Goal: Information Seeking & Learning: Learn about a topic

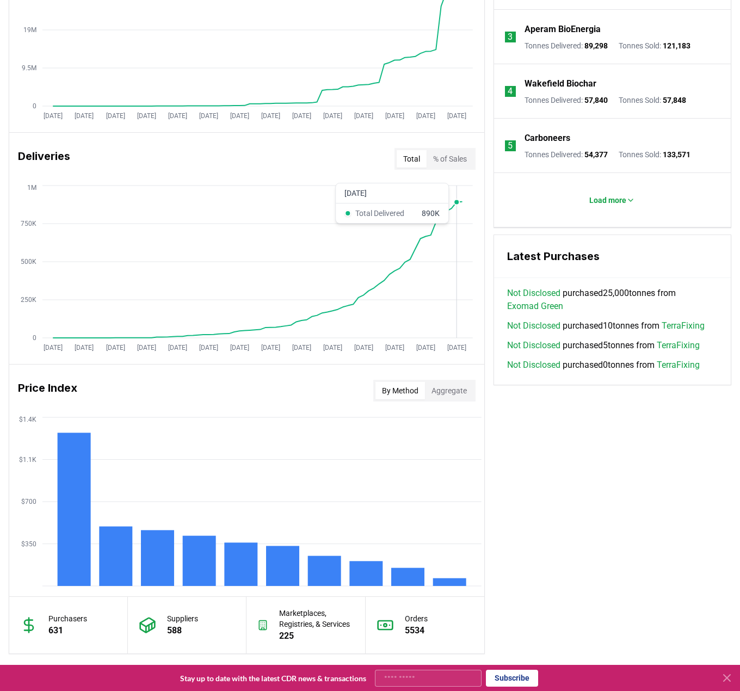
scroll to position [544, 0]
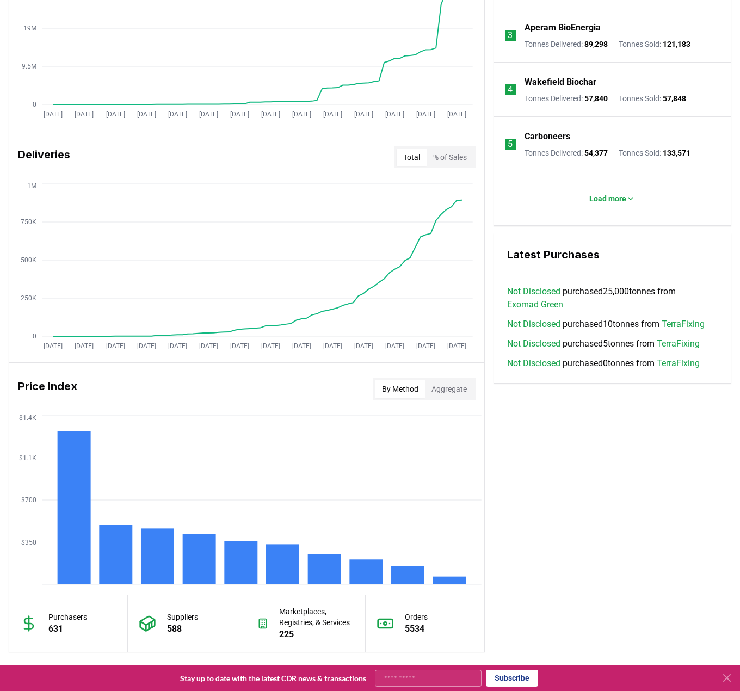
click at [454, 157] on button "% of Sales" at bounding box center [450, 157] width 47 height 17
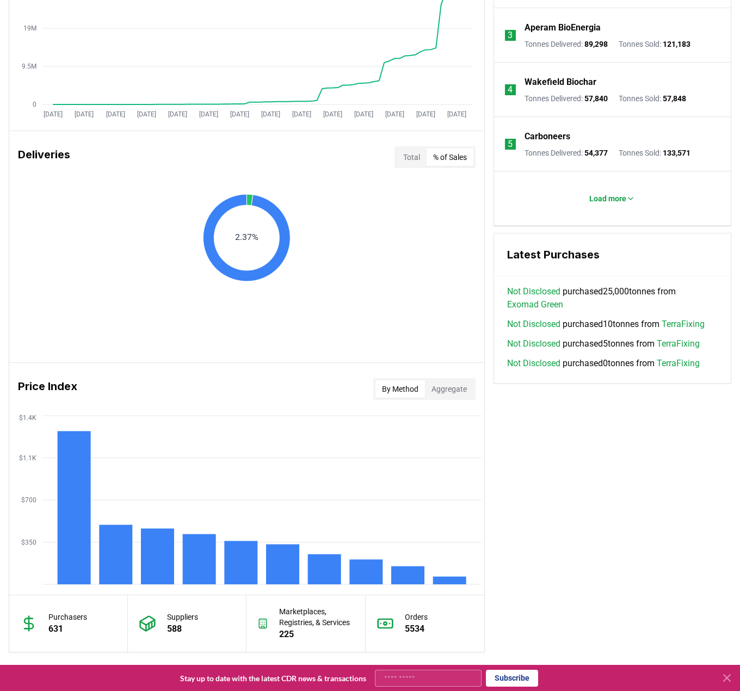
click at [402, 158] on button "Total" at bounding box center [412, 157] width 30 height 17
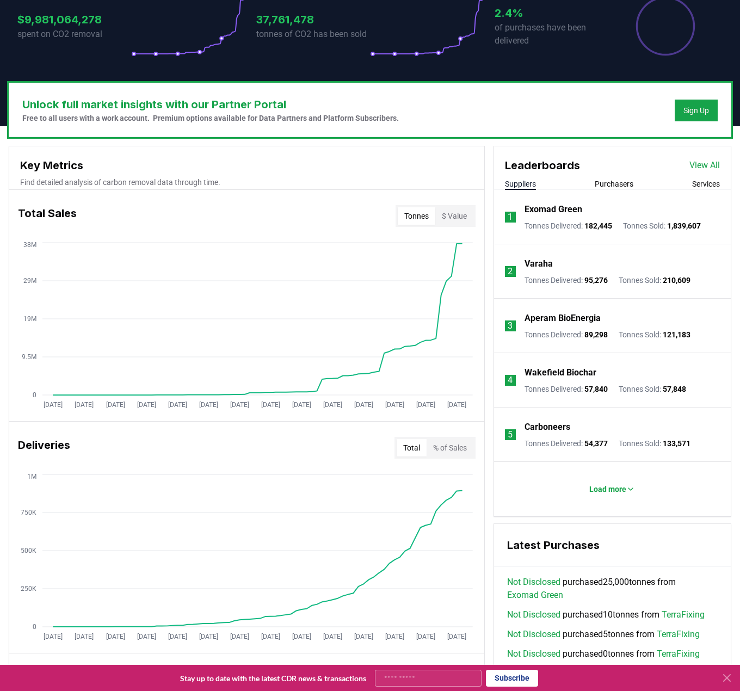
scroll to position [164, 0]
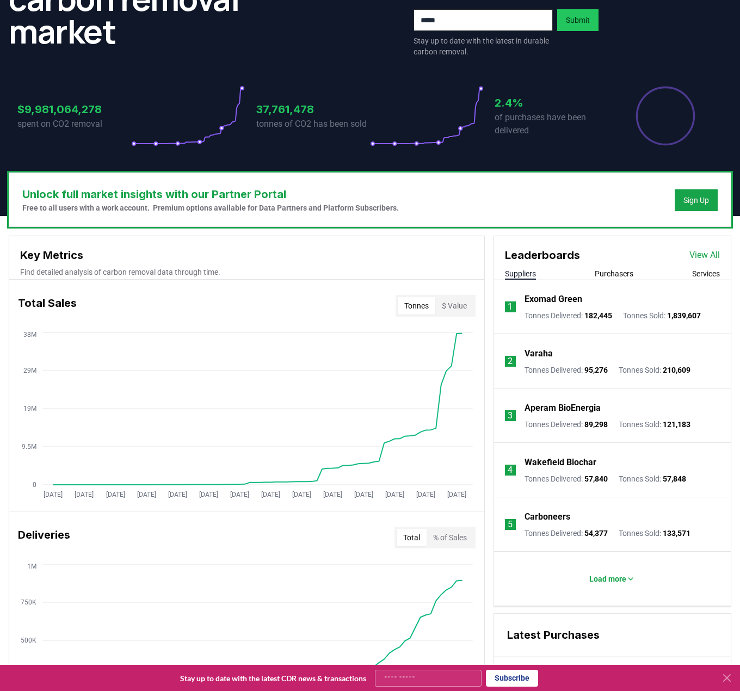
click at [712, 276] on button "Services" at bounding box center [706, 273] width 28 height 11
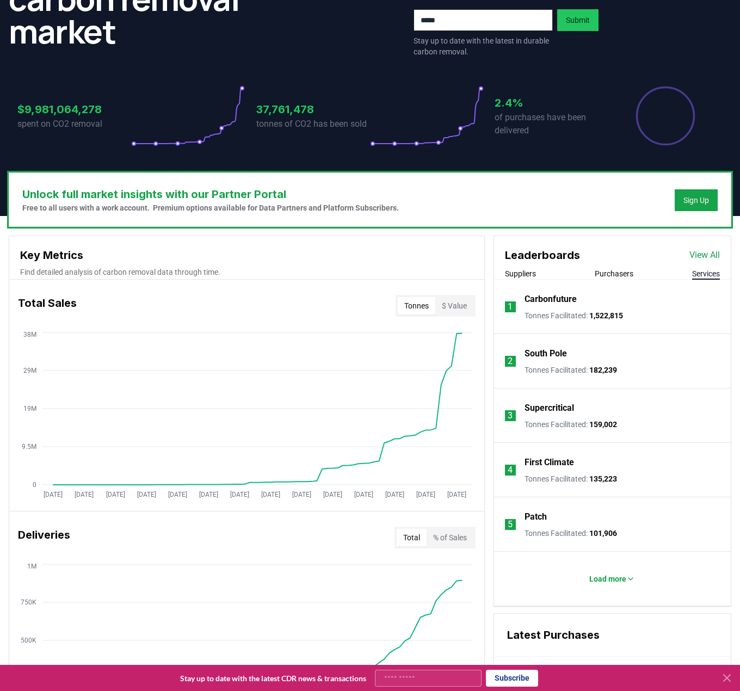
click at [635, 270] on div "Suppliers Purchasers Services" at bounding box center [612, 273] width 237 height 11
click at [626, 270] on button "Purchasers" at bounding box center [614, 273] width 39 height 11
click at [516, 274] on button "Suppliers" at bounding box center [520, 273] width 31 height 11
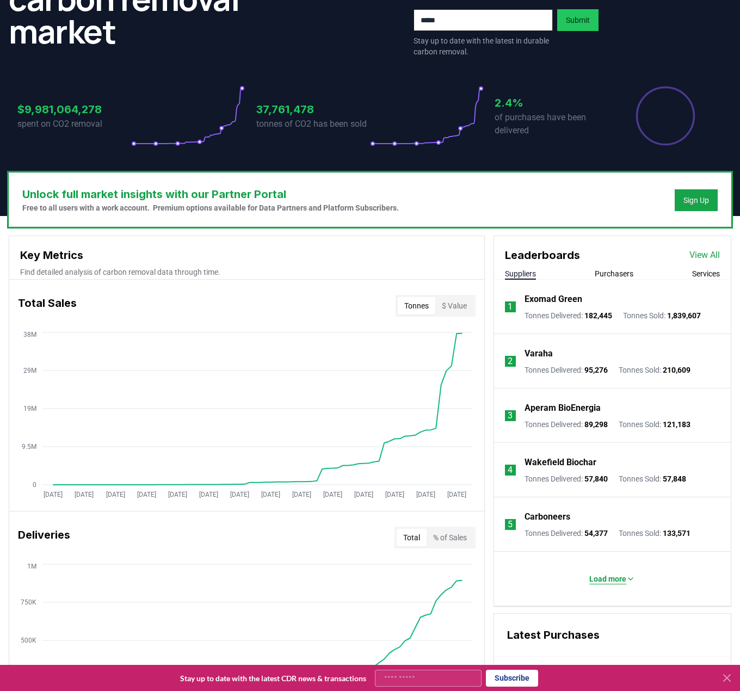
click at [590, 585] on button "Load more" at bounding box center [611, 579] width 63 height 22
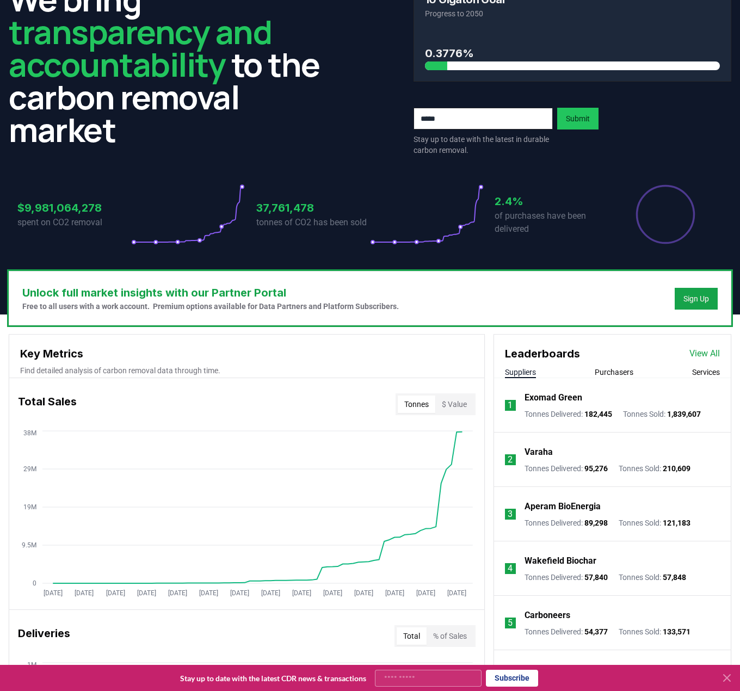
scroll to position [0, 0]
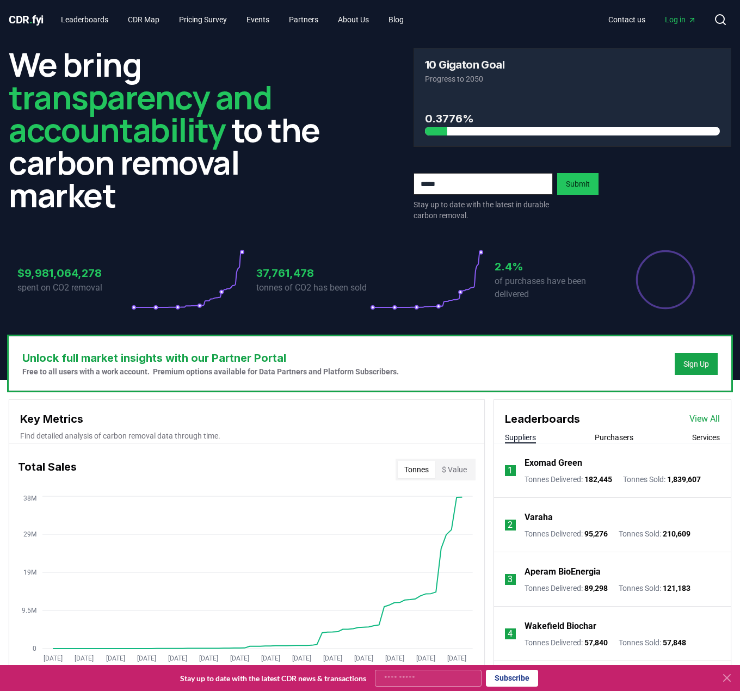
click at [710, 431] on div "Leaderboards View All Suppliers Purchasers Services" at bounding box center [612, 422] width 237 height 44
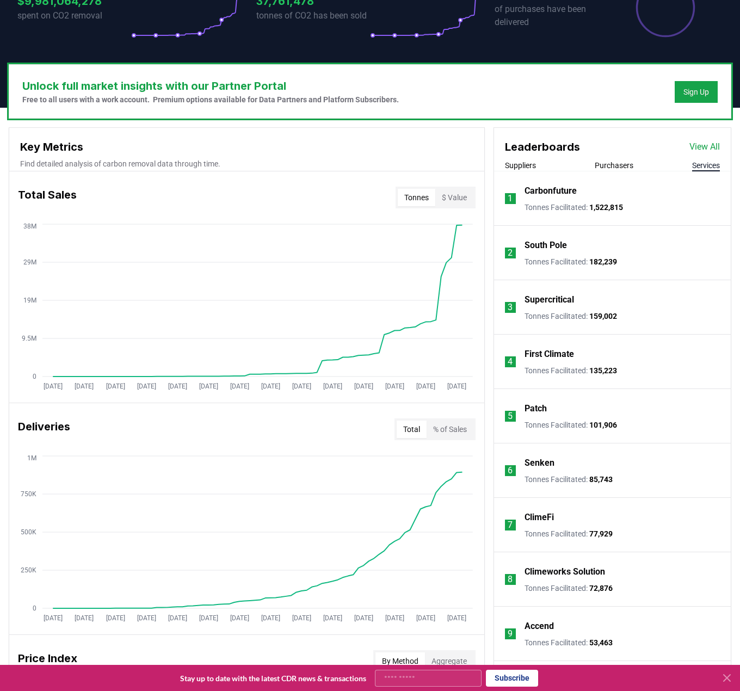
click at [697, 147] on link "View All" at bounding box center [704, 146] width 30 height 13
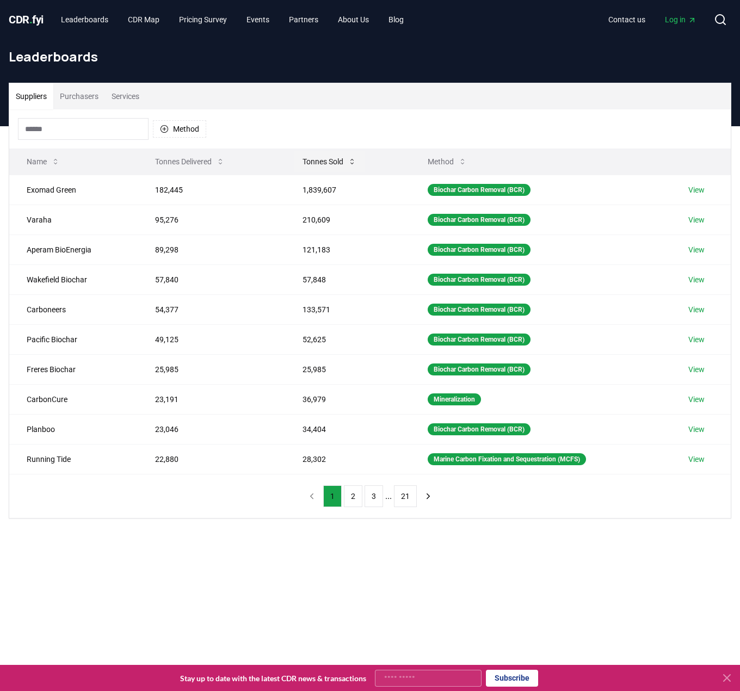
click at [329, 163] on button "Tonnes Sold" at bounding box center [329, 162] width 71 height 22
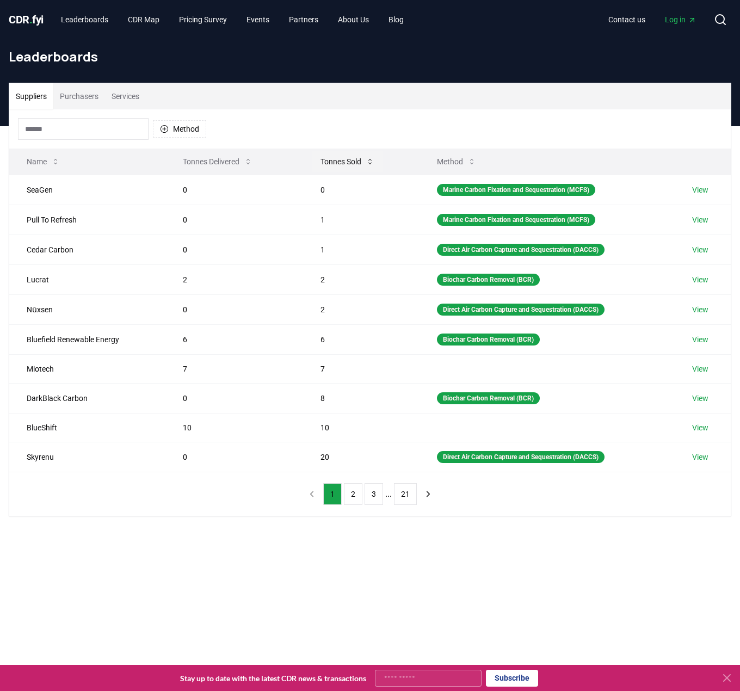
click at [329, 163] on button "Tonnes Sold" at bounding box center [347, 162] width 71 height 22
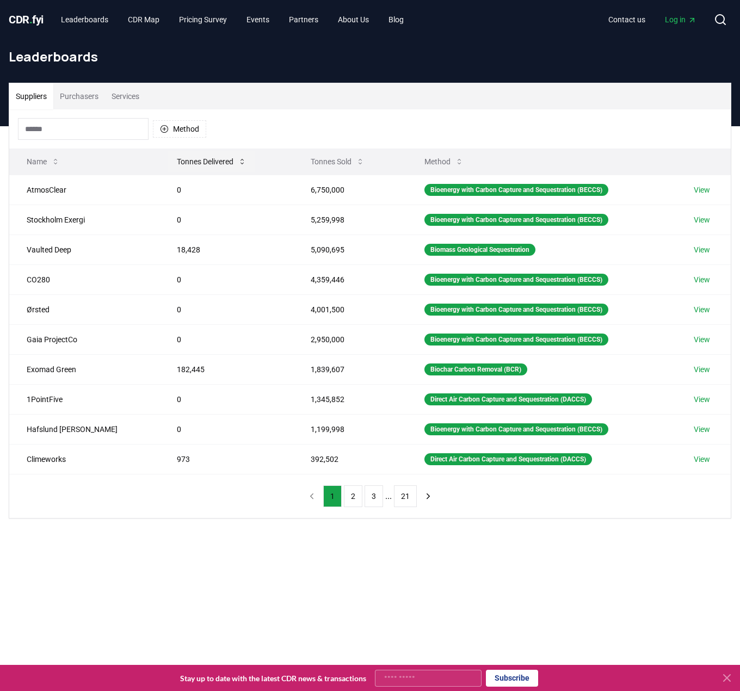
click at [240, 164] on icon at bounding box center [241, 161] width 3 height 5
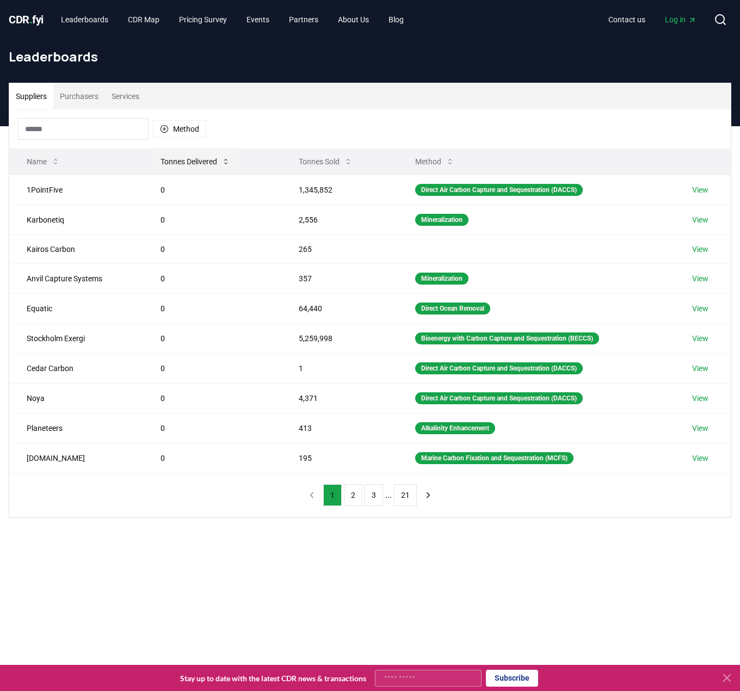
click at [208, 164] on button "Tonnes Delivered" at bounding box center [195, 162] width 87 height 22
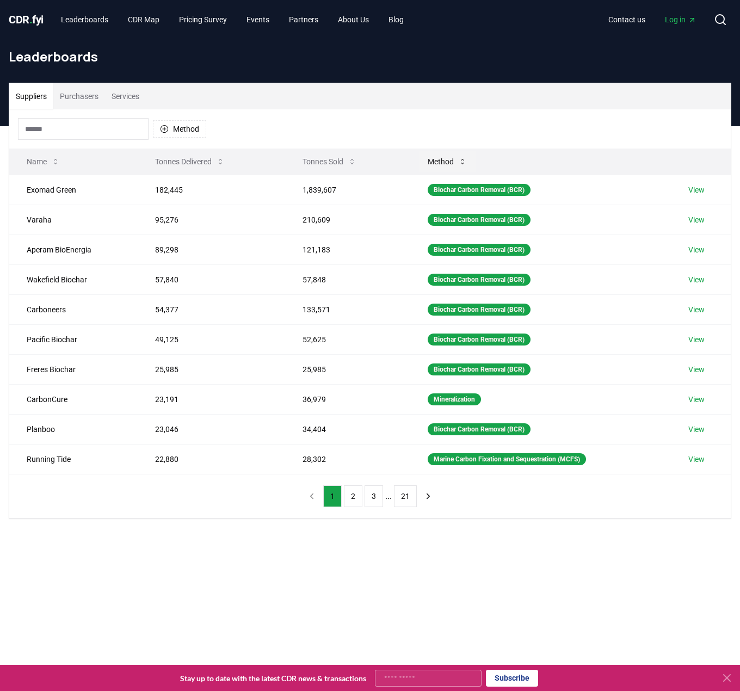
click at [463, 153] on button "Method" at bounding box center [447, 162] width 57 height 22
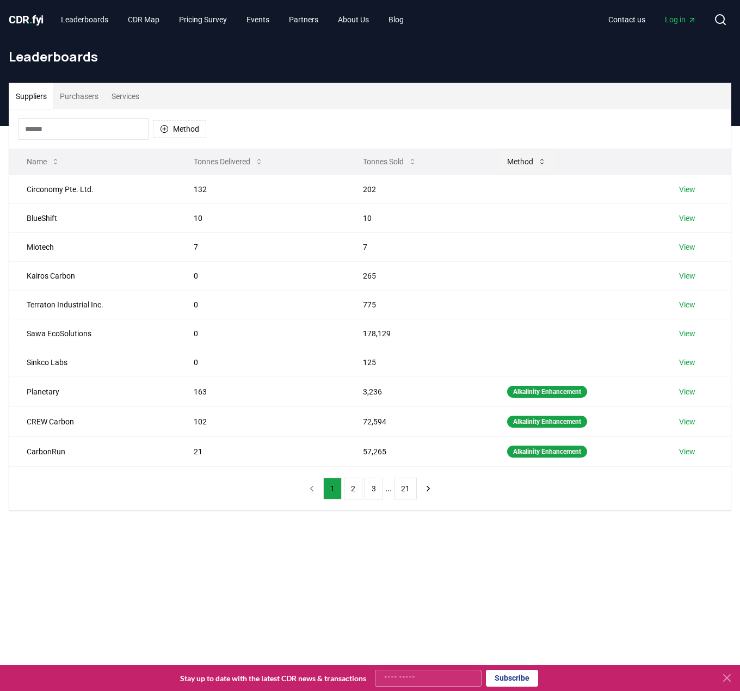
click at [515, 165] on button "Method" at bounding box center [526, 162] width 57 height 22
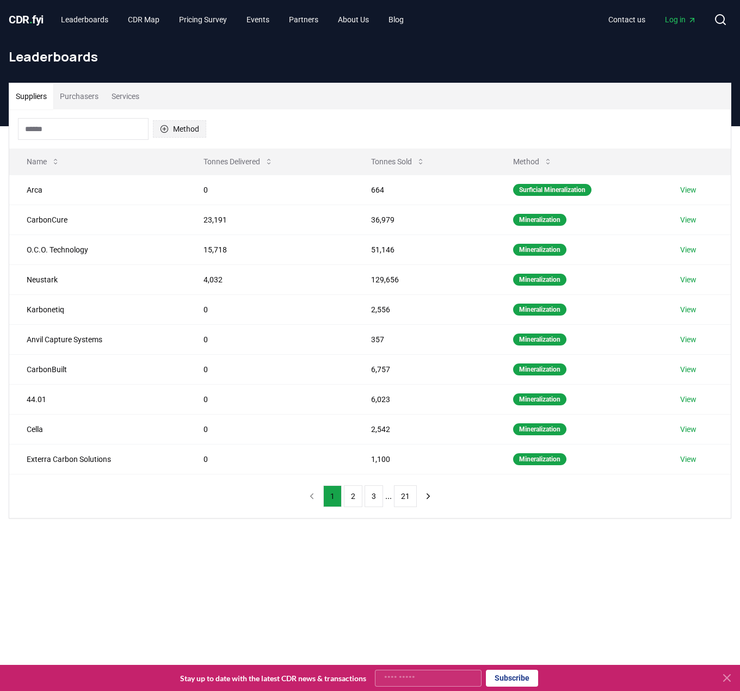
click at [180, 129] on button "Method" at bounding box center [179, 128] width 53 height 17
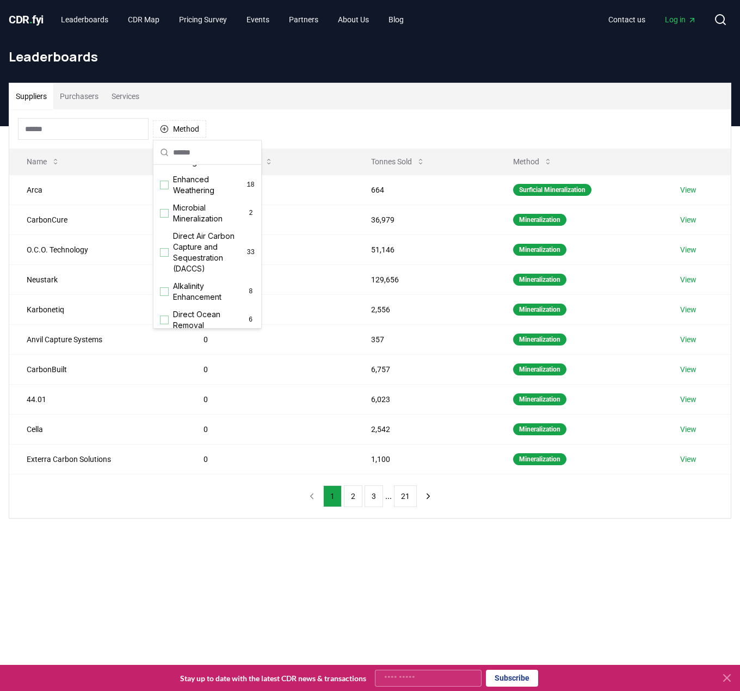
scroll to position [218, 0]
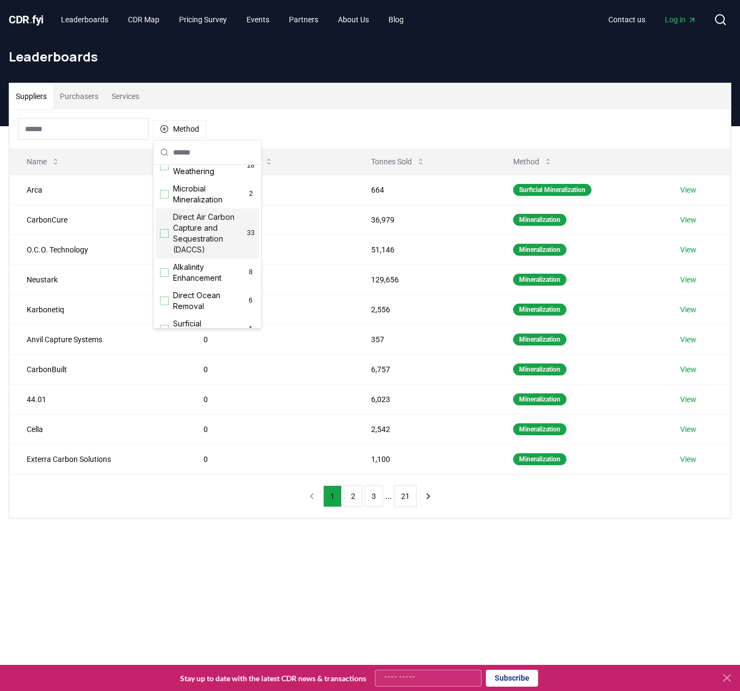
click at [200, 245] on span "Direct Air Carbon Capture and Sequestration (DACCS)" at bounding box center [210, 234] width 74 height 44
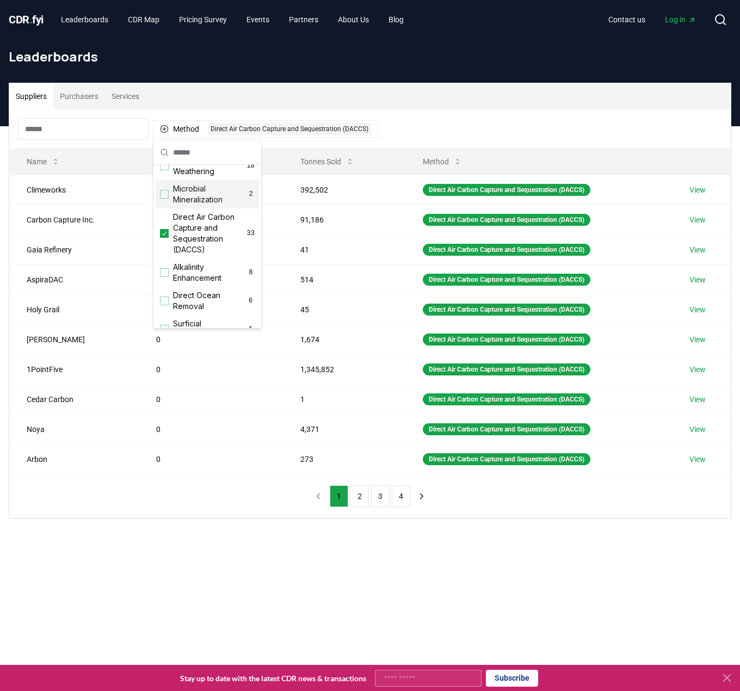
click at [558, 116] on div "Method 1 Direct Air Carbon Capture and Sequestration (DACCS)" at bounding box center [369, 128] width 721 height 39
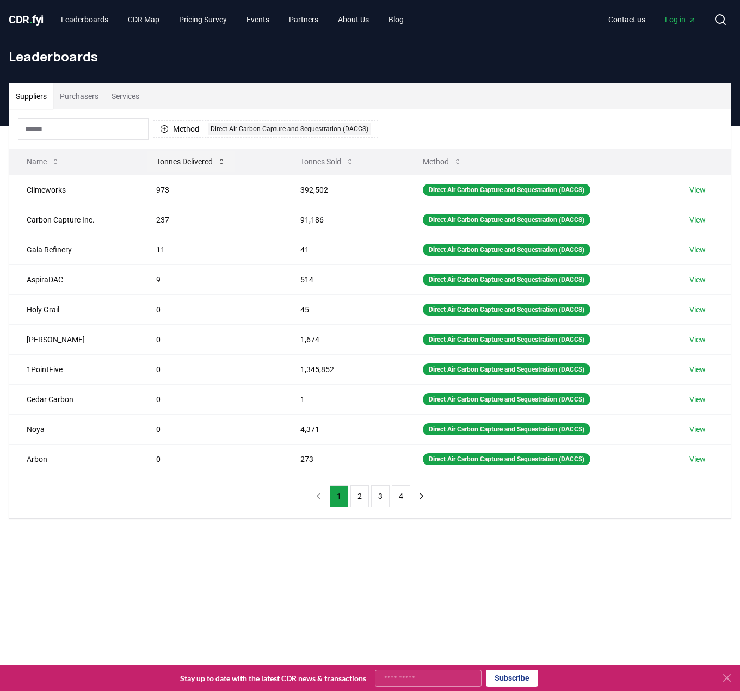
click at [220, 162] on icon at bounding box center [221, 161] width 9 height 9
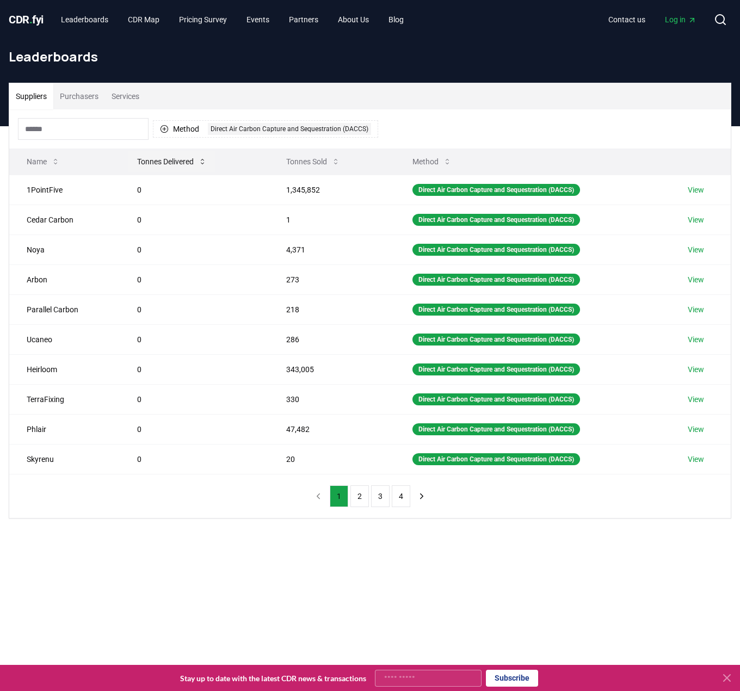
click at [164, 160] on button "Tonnes Delivered" at bounding box center [171, 162] width 87 height 22
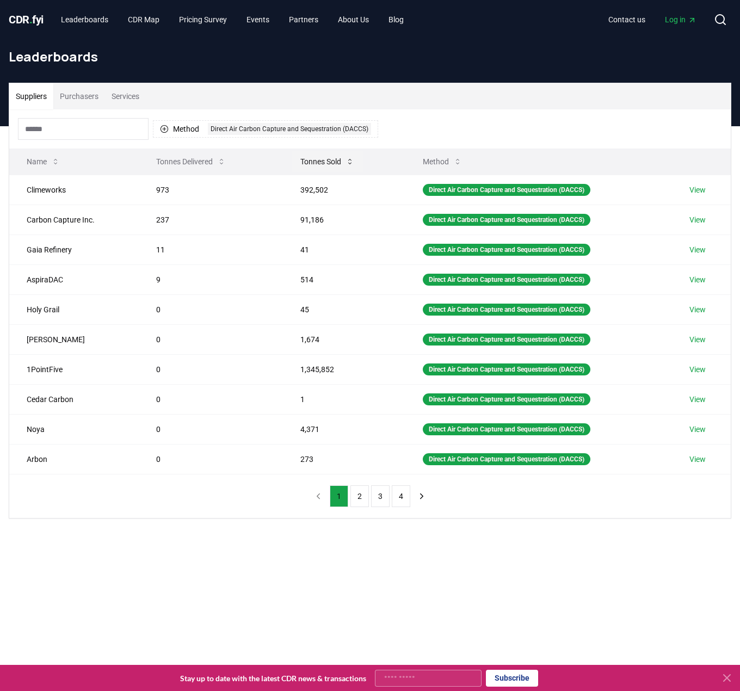
click at [340, 158] on button "Tonnes Sold" at bounding box center [327, 162] width 71 height 22
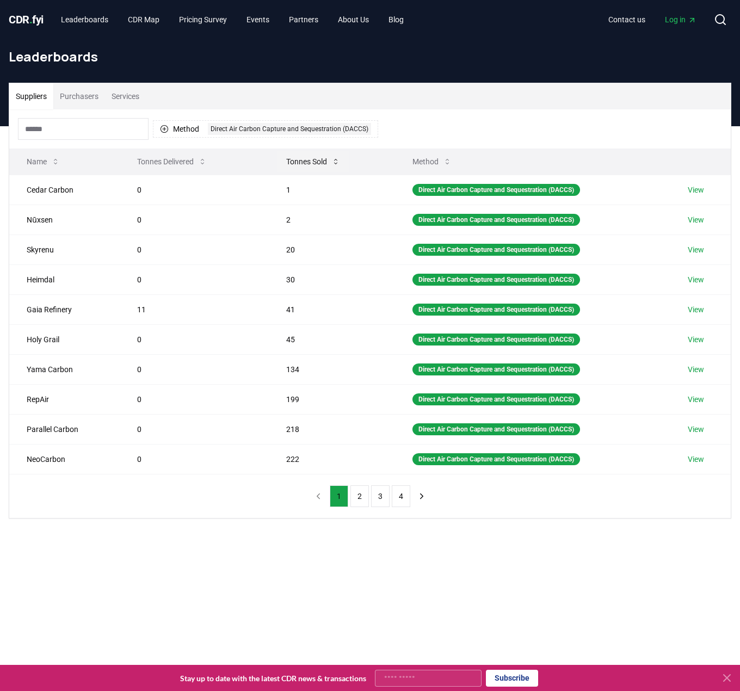
click at [340, 158] on button "Tonnes Sold" at bounding box center [312, 162] width 71 height 22
